Goal: Find specific page/section: Find specific page/section

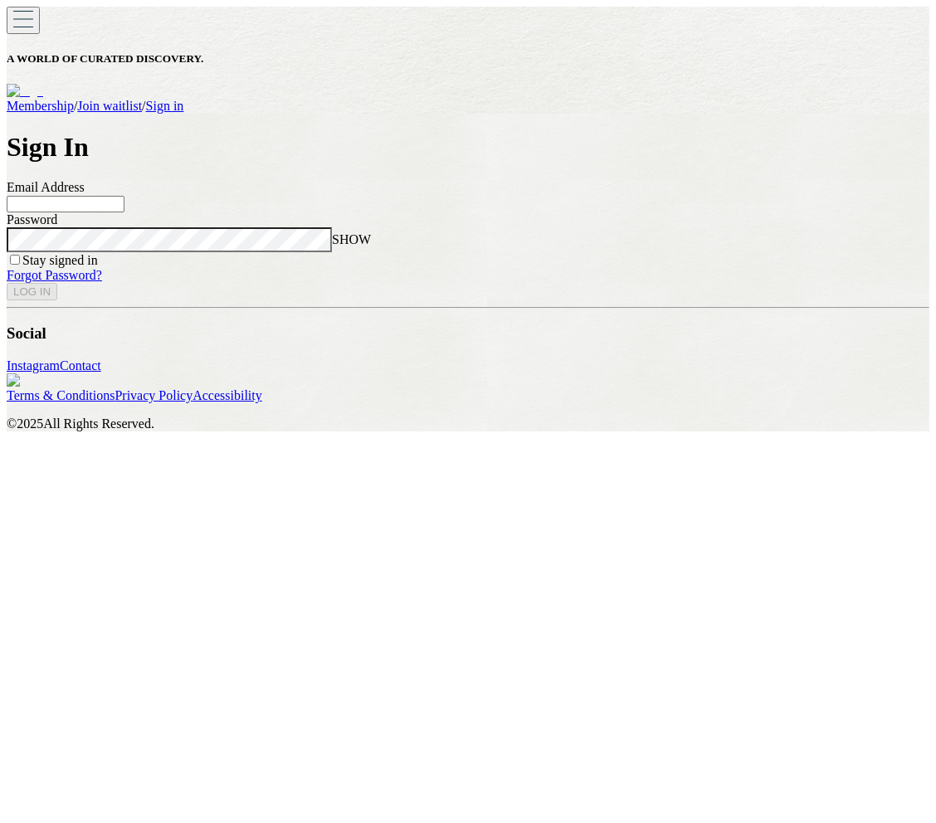
click at [43, 84] on img at bounding box center [25, 91] width 37 height 15
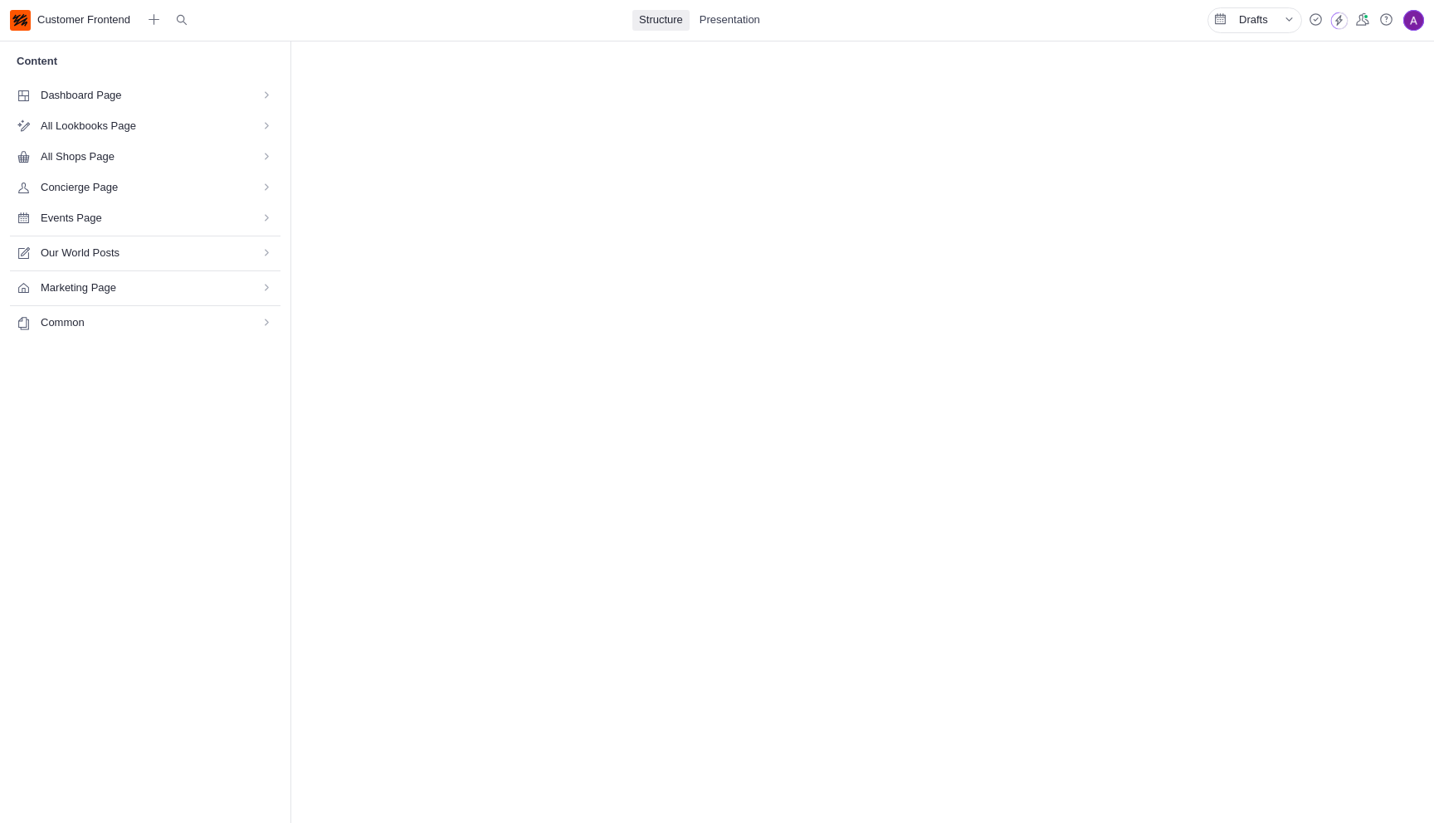
click at [105, 295] on span "Marketing Page" at bounding box center [140, 289] width 199 height 16
select select "*"
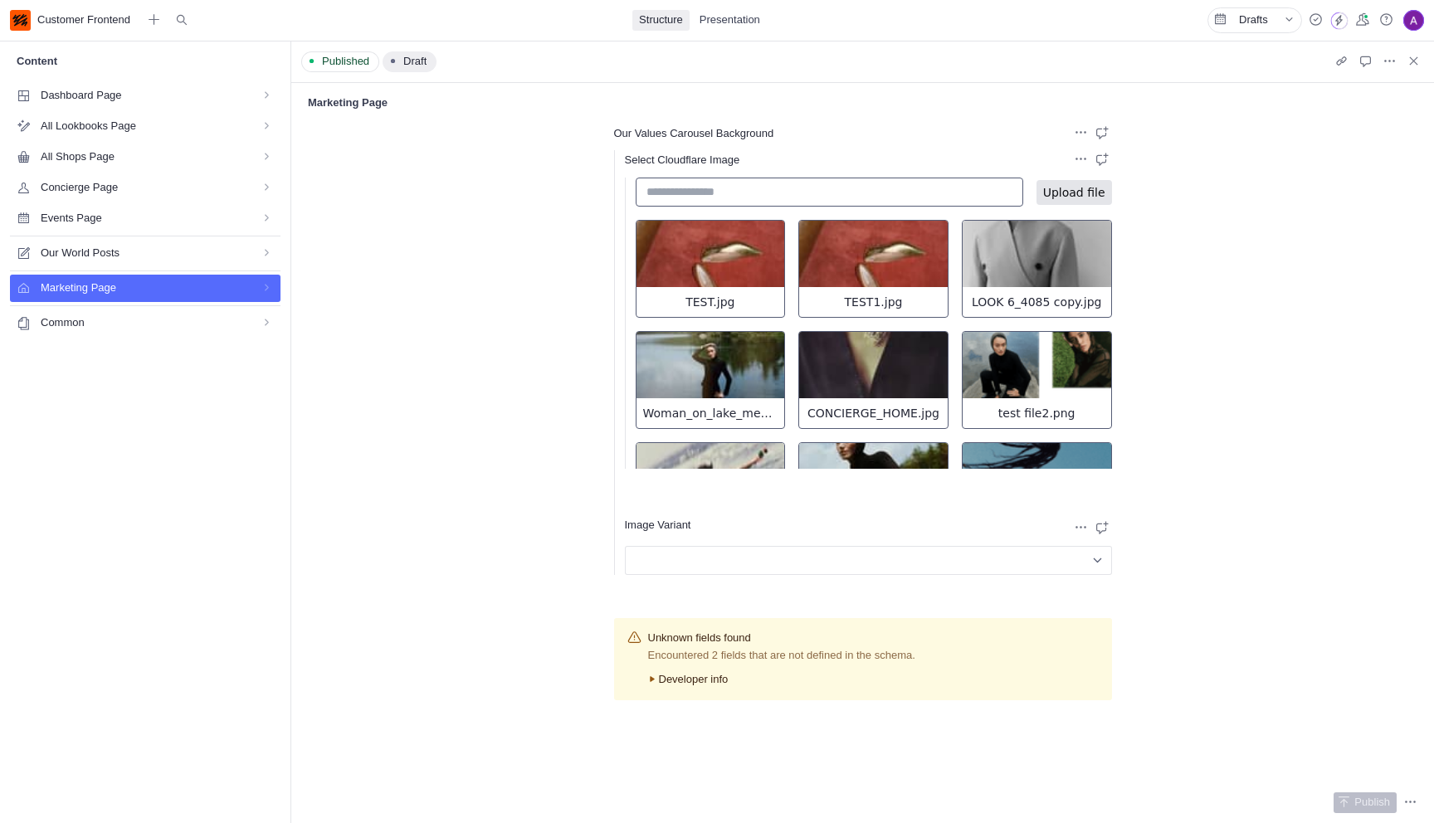
scroll to position [3720, 0]
